Goal: Find specific page/section: Find specific page/section

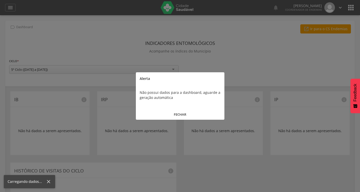
click at [187, 113] on button "FECHAR" at bounding box center [180, 114] width 89 height 11
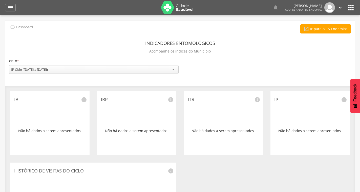
click at [141, 67] on div "5º Ciclo ([DATE] a [DATE])" at bounding box center [94, 69] width 170 height 9
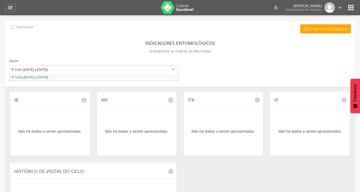
click at [242, 52] on div "Indicadores Entomológicos Acompanhe os índices do Município" at bounding box center [180, 48] width 342 height 19
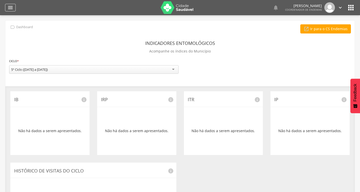
click at [8, 7] on icon "" at bounding box center [10, 8] width 6 height 6
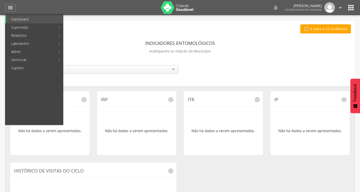
click at [241, 33] on div " Ir para o CS Endemias" at bounding box center [180, 28] width 342 height 9
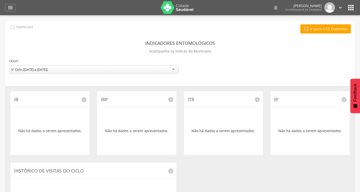
click at [11, 3] on div " Dashboard Supervisão Ranking Aplicativo desatualizado Última sincronização Ma…" at bounding box center [180, 7] width 350 height 15
click at [11, 11] on div "" at bounding box center [10, 8] width 11 height 8
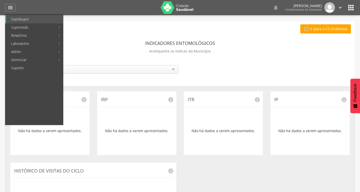
click at [184, 28] on div " Ir para o CS Endemias" at bounding box center [180, 28] width 342 height 9
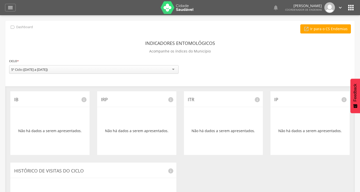
click at [352, 5] on icon "" at bounding box center [351, 8] width 8 height 8
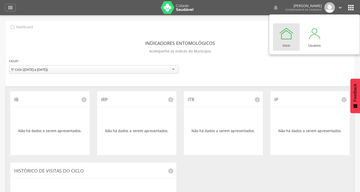
click at [183, 32] on div " Ir para o CS Endemias" at bounding box center [180, 28] width 342 height 9
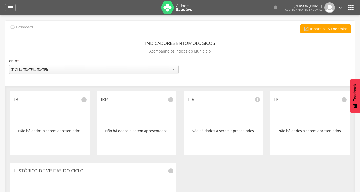
click at [350, 9] on icon "" at bounding box center [351, 8] width 8 height 8
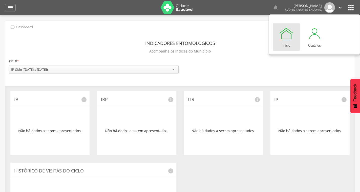
click at [245, 31] on div " Ir para o CS Endemias" at bounding box center [180, 28] width 342 height 9
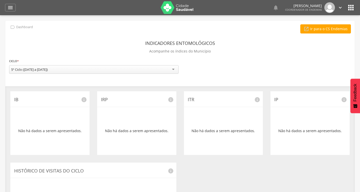
click at [350, 9] on icon "" at bounding box center [351, 8] width 8 height 8
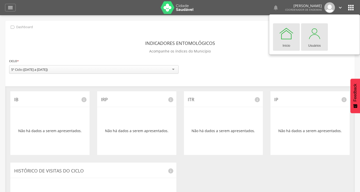
click at [318, 38] on div at bounding box center [314, 33] width 15 height 15
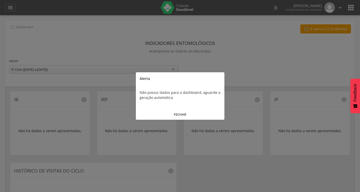
click at [181, 112] on button "FECHAR" at bounding box center [180, 114] width 89 height 11
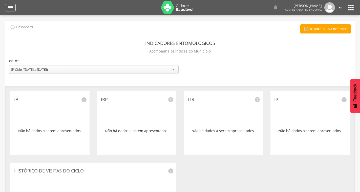
click at [12, 8] on icon "" at bounding box center [10, 8] width 6 height 6
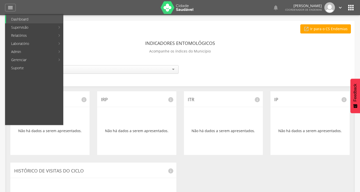
click at [354, 9] on icon "" at bounding box center [351, 8] width 8 height 8
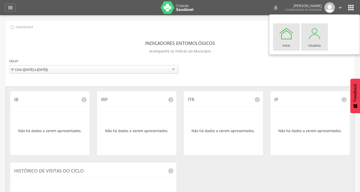
click at [318, 33] on div at bounding box center [314, 33] width 15 height 15
